Goal: Use online tool/utility: Utilize a website feature to perform a specific function

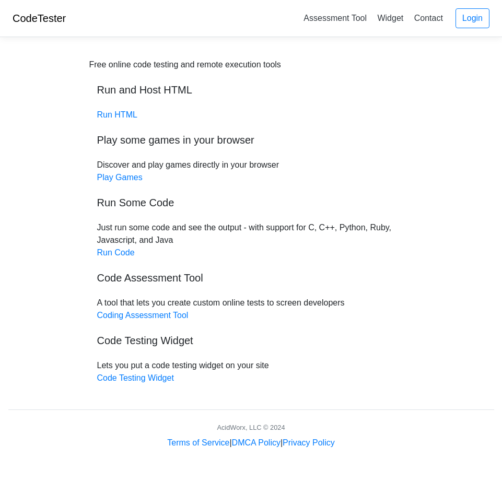
click at [115, 115] on link "Run HTML" at bounding box center [117, 114] width 40 height 9
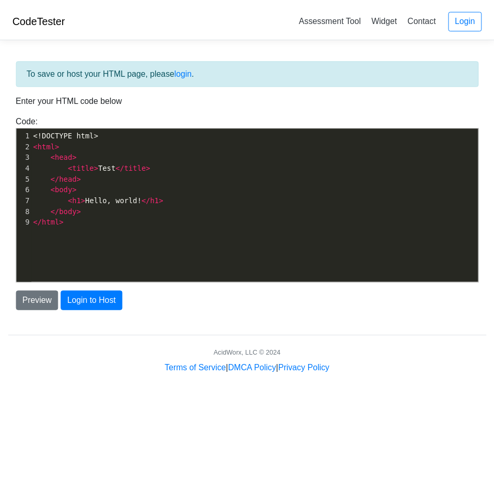
scroll to position [4, 0]
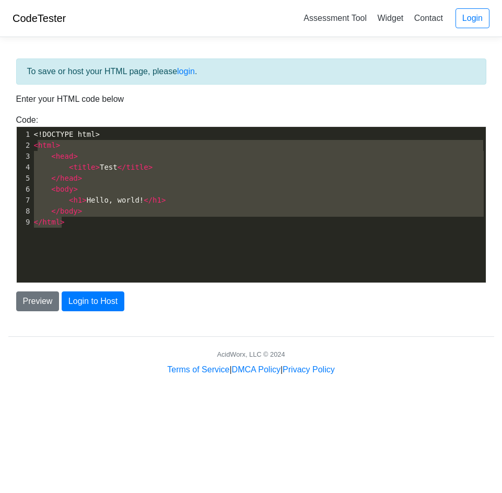
type textarea "<!DOCTYPE html> <html> <head> <title>Test</title> </head> <body> <h1>Hello, wor…"
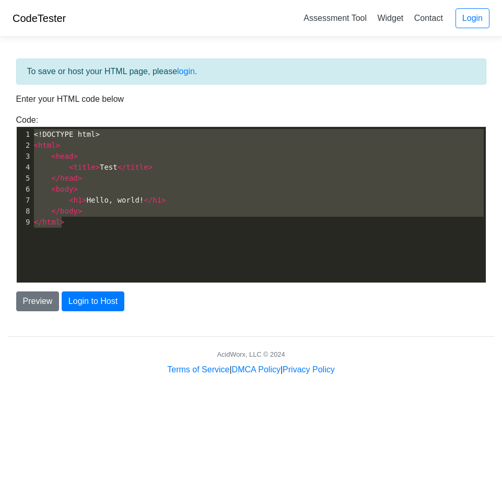
drag, startPoint x: 75, startPoint y: 226, endPoint x: 34, endPoint y: 131, distance: 104.0
click at [34, 131] on div "1 <!DOCTYPE html> 2 < html > 3 < head > 4 < title > Test </ title > 5 </ head >…" at bounding box center [263, 178] width 462 height 99
click at [95, 244] on div "x 1 <!DOCTYPE html> 2 < html > 3 < head > 4 < title > Test </ title > 5 </ head…" at bounding box center [259, 212] width 485 height 171
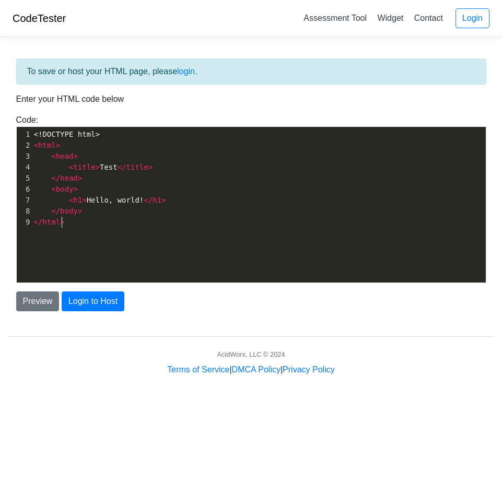
type textarea "<!DOCTYPE html> <html> <head> <title>Test</title> </head> <body> <h1>Hello, wor…"
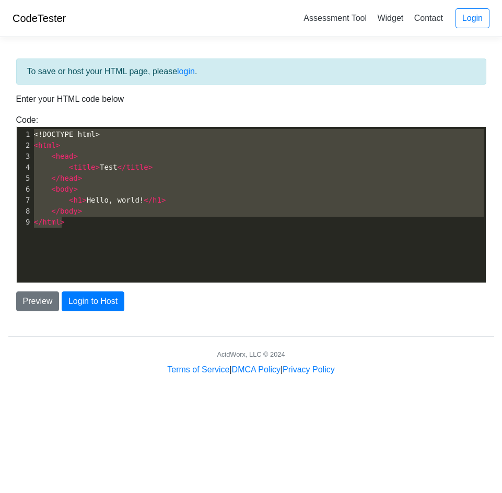
drag, startPoint x: 74, startPoint y: 226, endPoint x: 29, endPoint y: 115, distance: 119.8
click at [29, 115] on div "Code: <!DOCTYPE html> <html> <head> <title>Test</title> </head> <body> <h1>Hell…" at bounding box center [251, 198] width 486 height 169
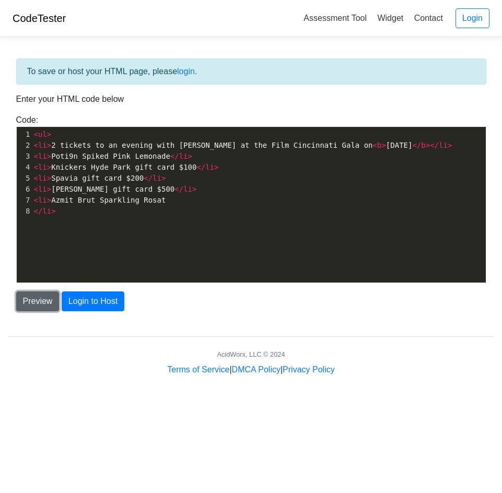
click at [39, 302] on button "Preview" at bounding box center [37, 302] width 43 height 20
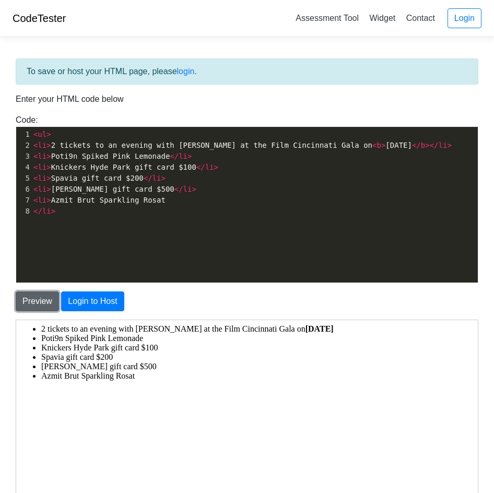
scroll to position [0, 0]
